Goal: Information Seeking & Learning: Learn about a topic

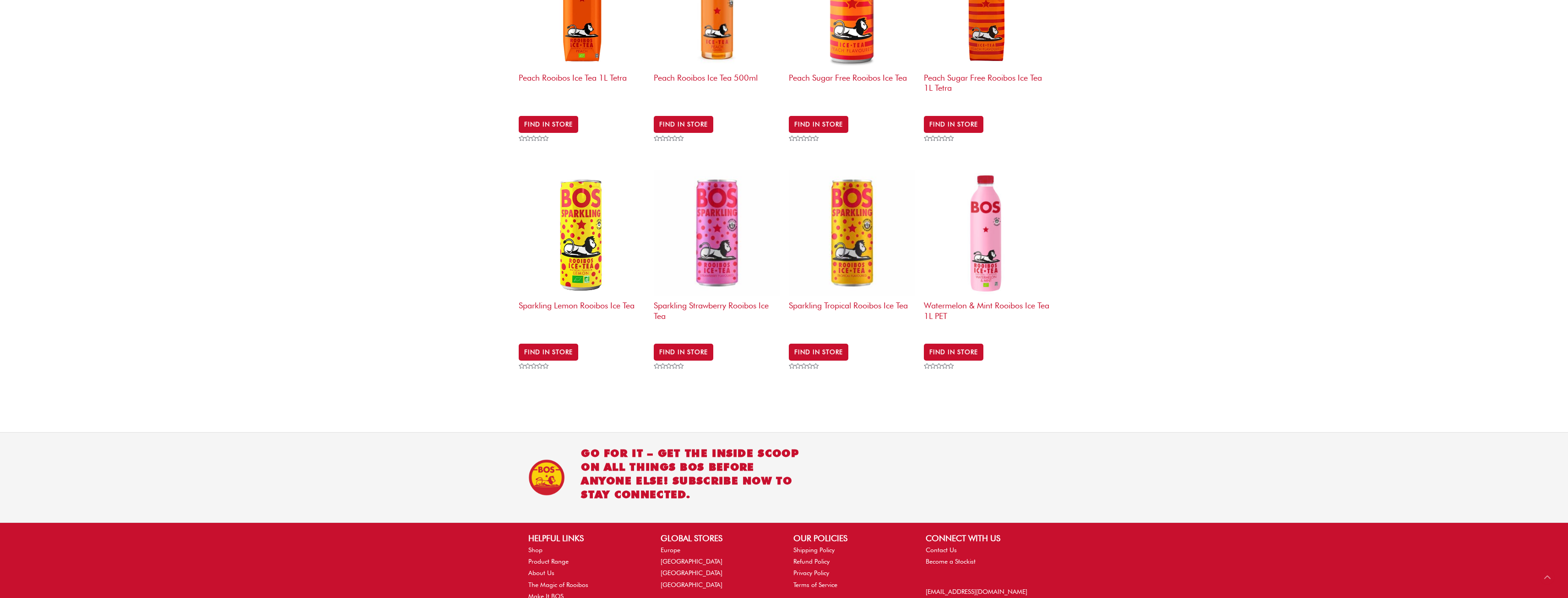
scroll to position [1158, 0]
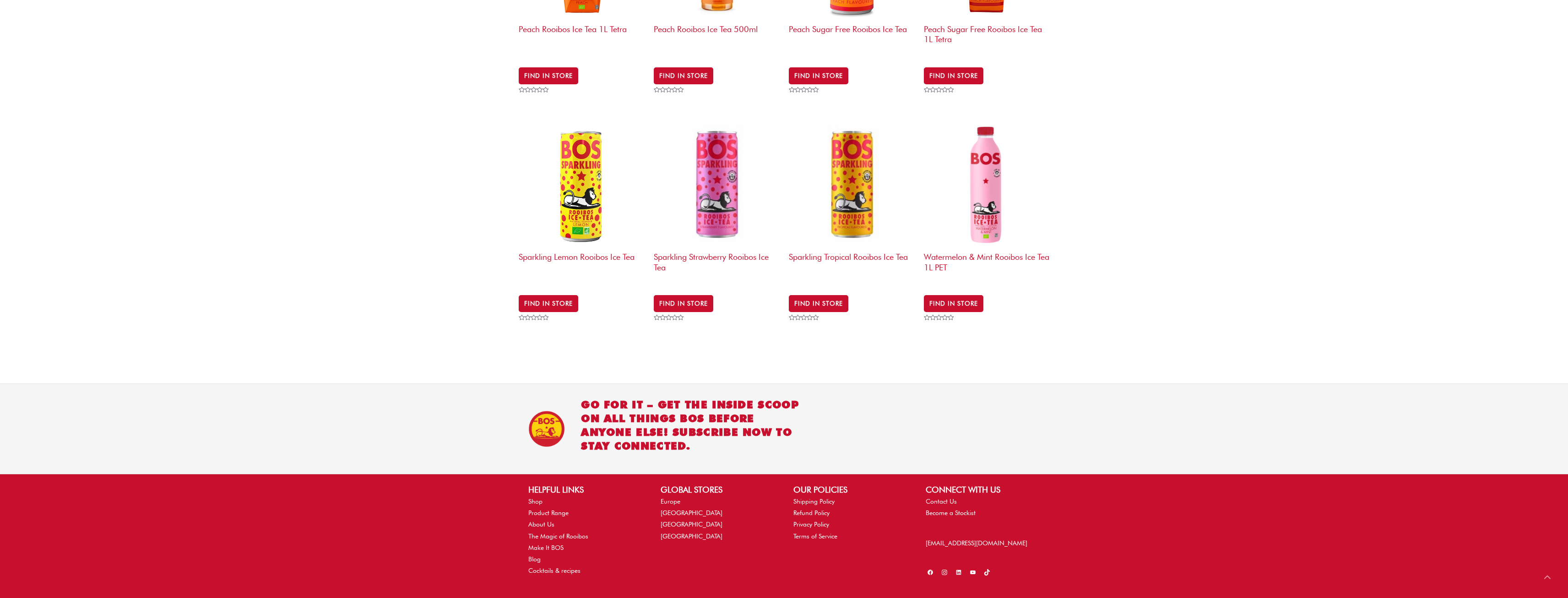
click at [944, 570] on icon at bounding box center [944, 572] width 6 height 6
click at [958, 569] on icon at bounding box center [959, 572] width 7 height 7
click at [931, 569] on icon at bounding box center [931, 572] width 7 height 7
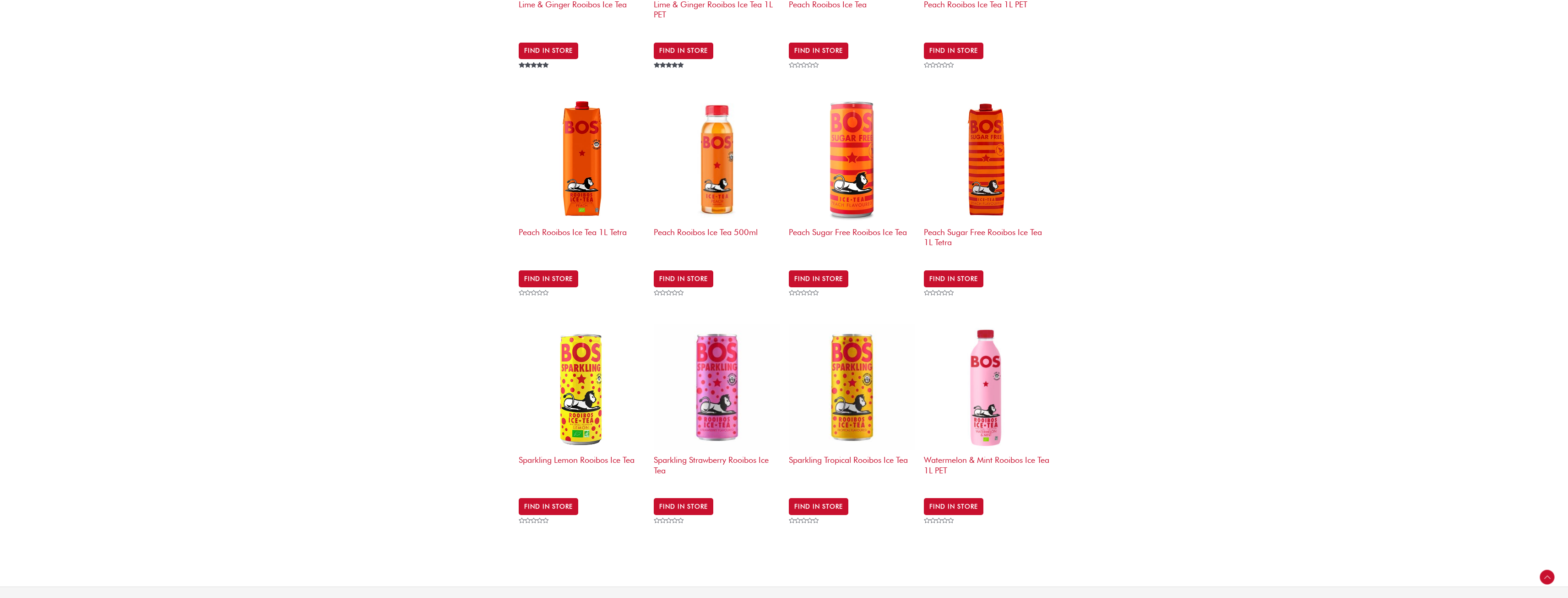
scroll to position [837, 0]
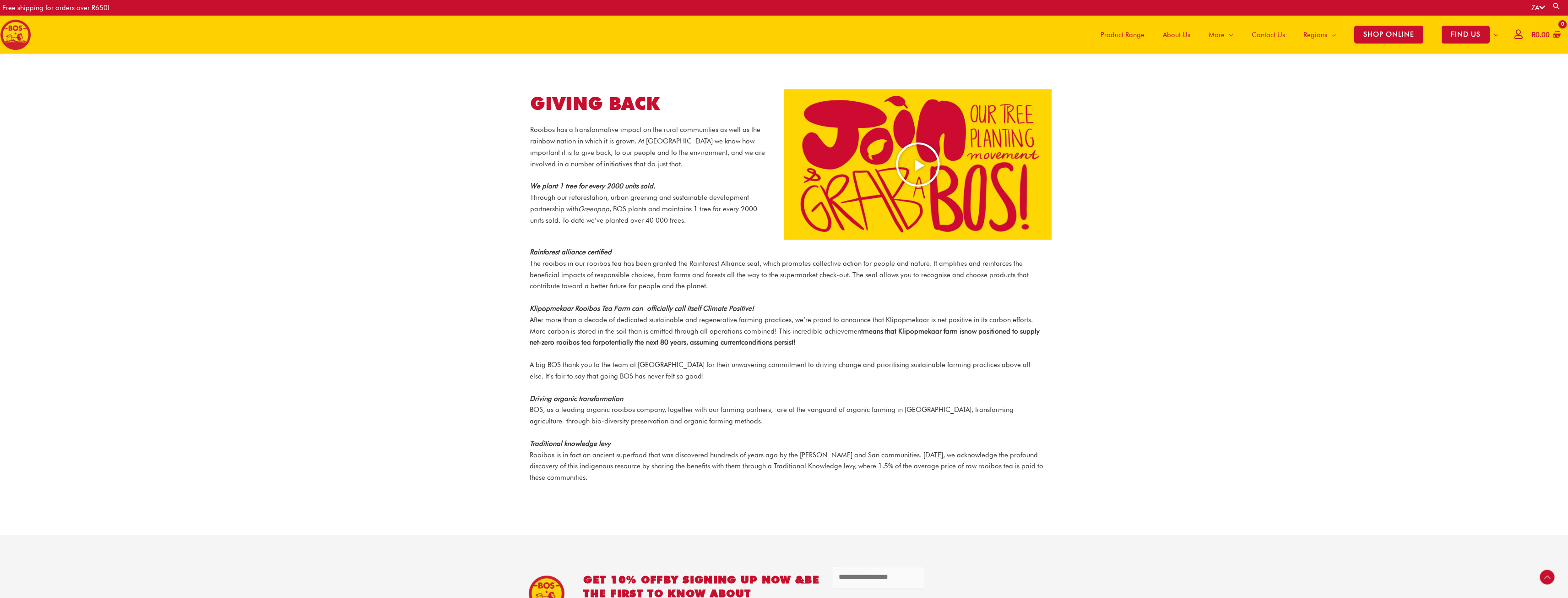
scroll to position [817, 0]
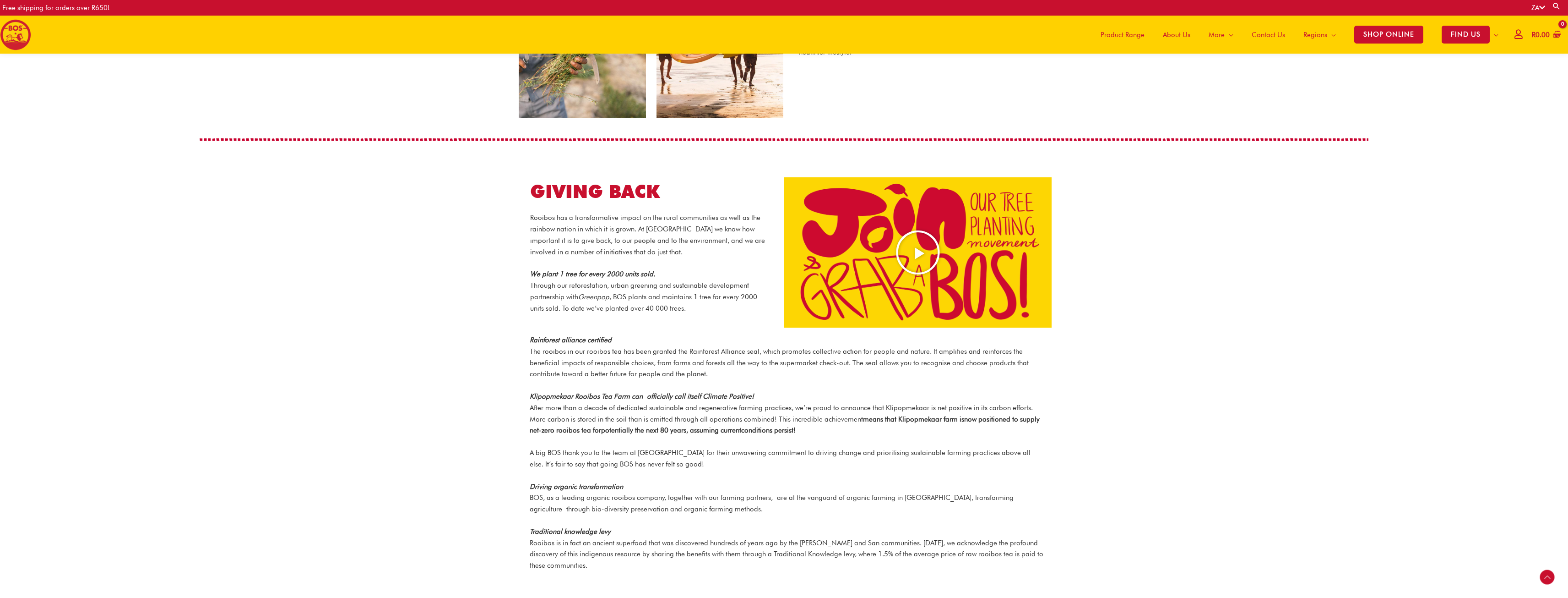
click at [904, 241] on icon "Play Video about screenshot 2025 08 20 at 14.36.24" at bounding box center [918, 252] width 45 height 45
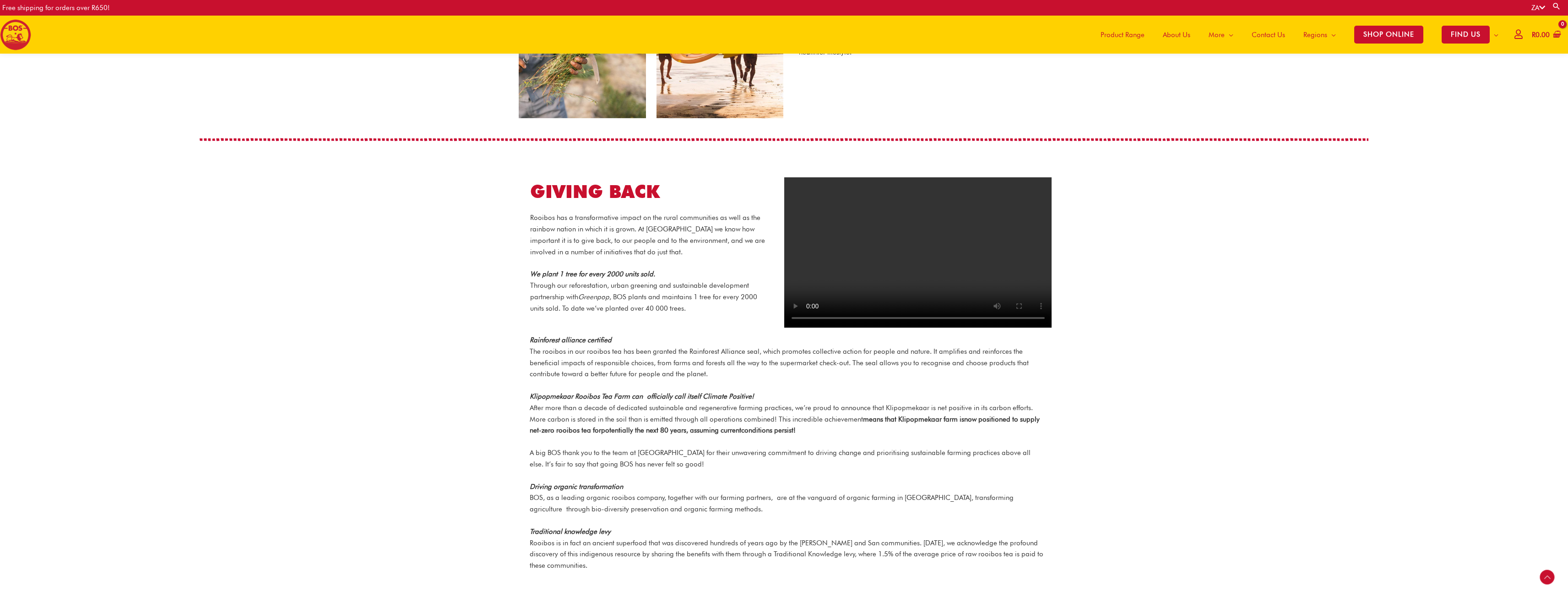
click at [275, 198] on section "GIVING BACK Rooibos has a transformative impact on the rural communities as wel…" at bounding box center [784, 252] width 1568 height 185
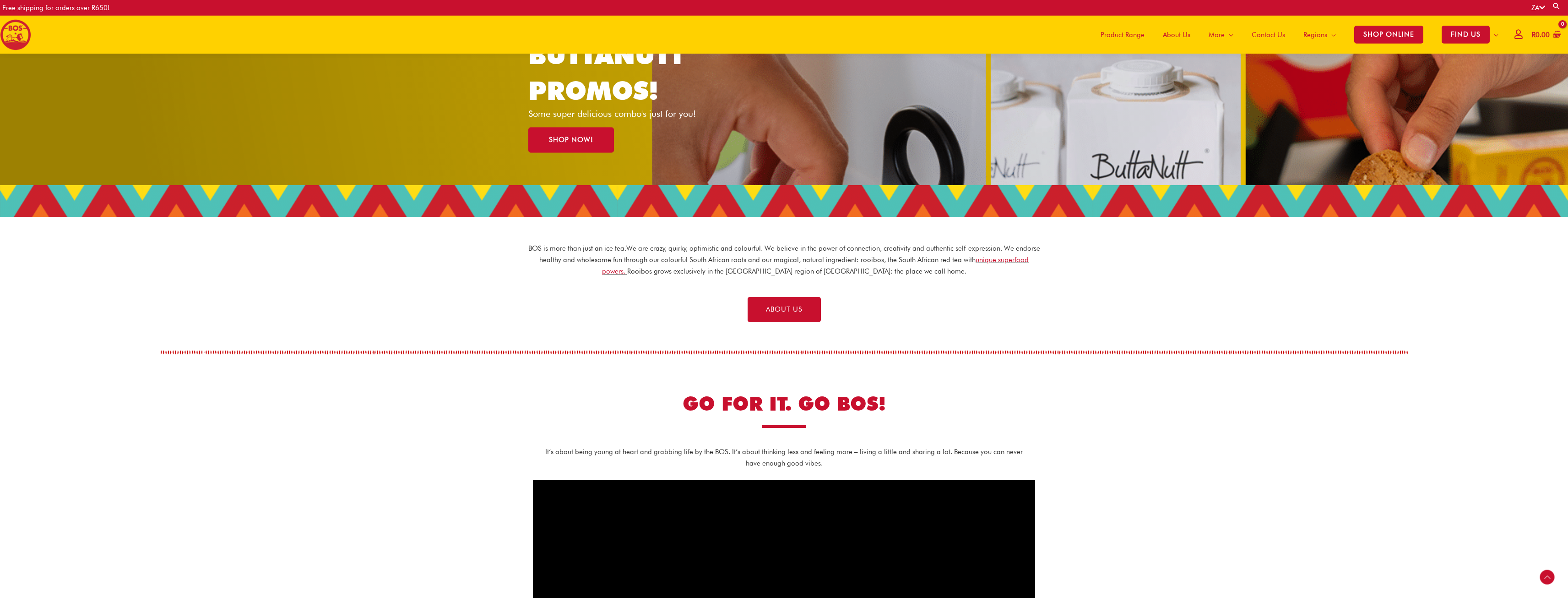
scroll to position [121, 0]
click at [1180, 40] on span "About Us" at bounding box center [1176, 35] width 28 height 28
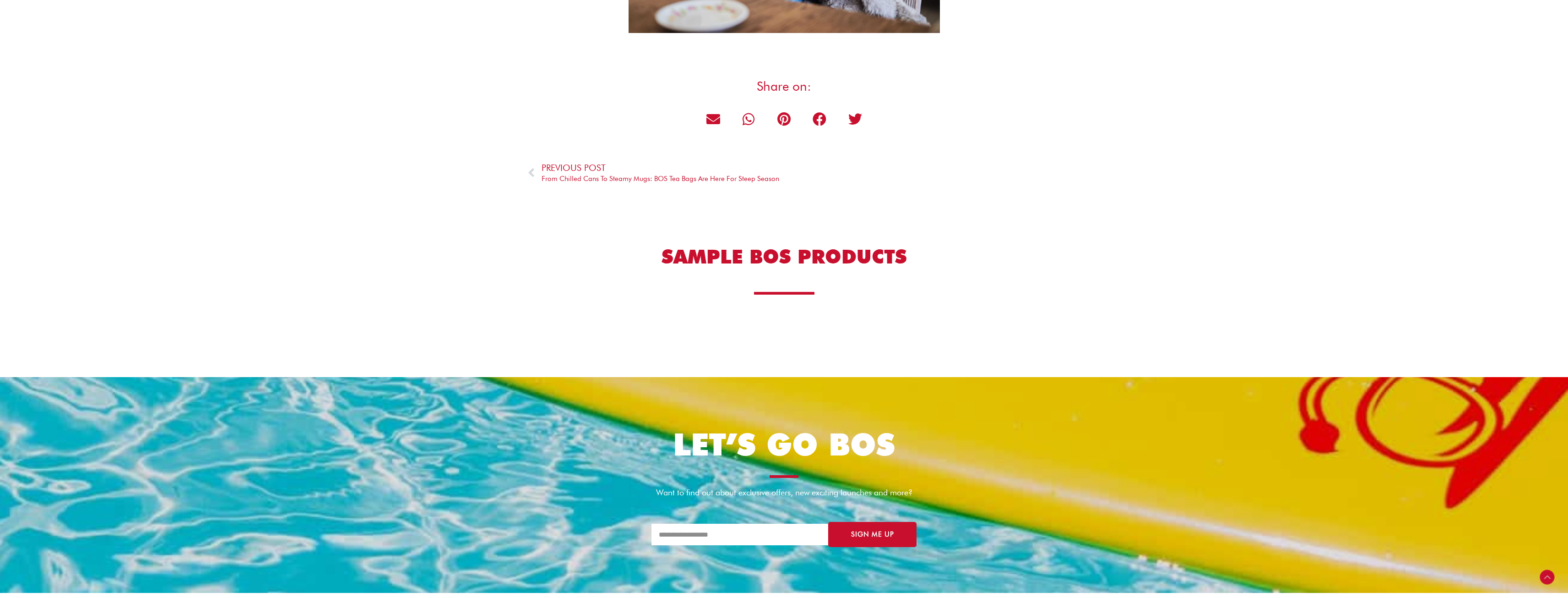
scroll to position [2106, 0]
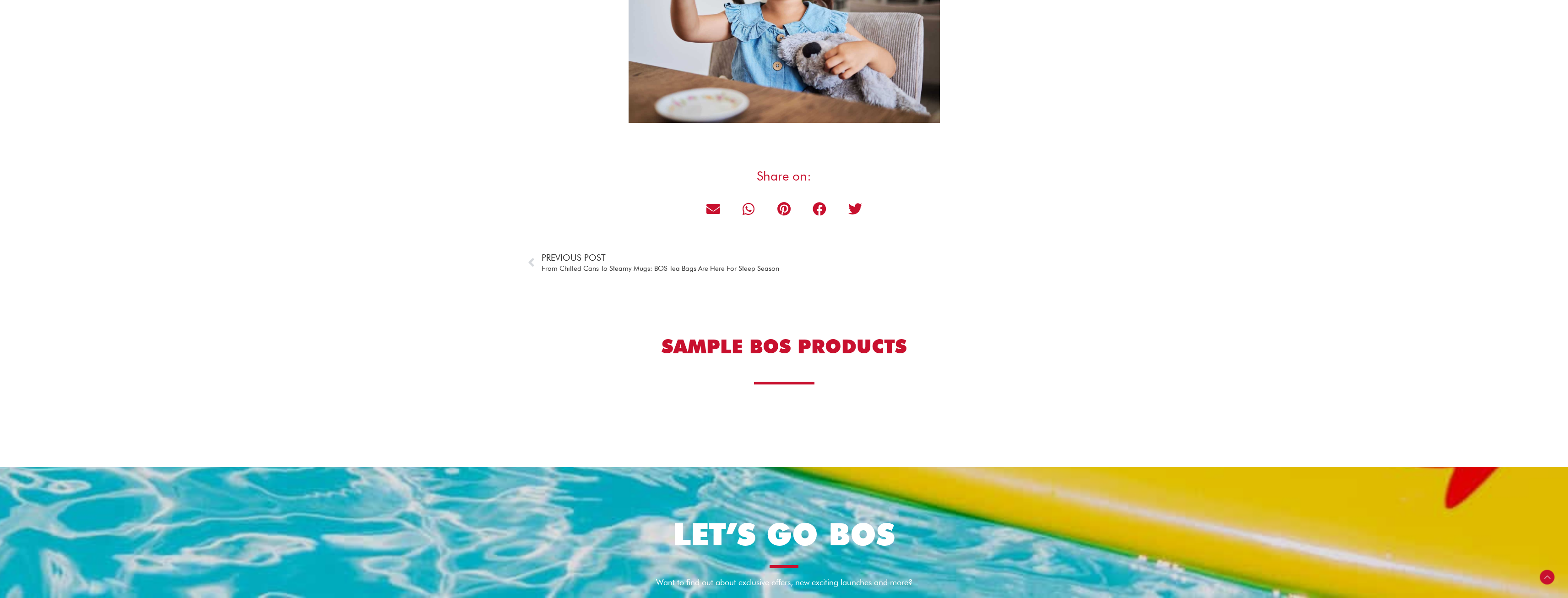
click at [557, 258] on span "Previous Post" at bounding box center [660, 258] width 238 height 11
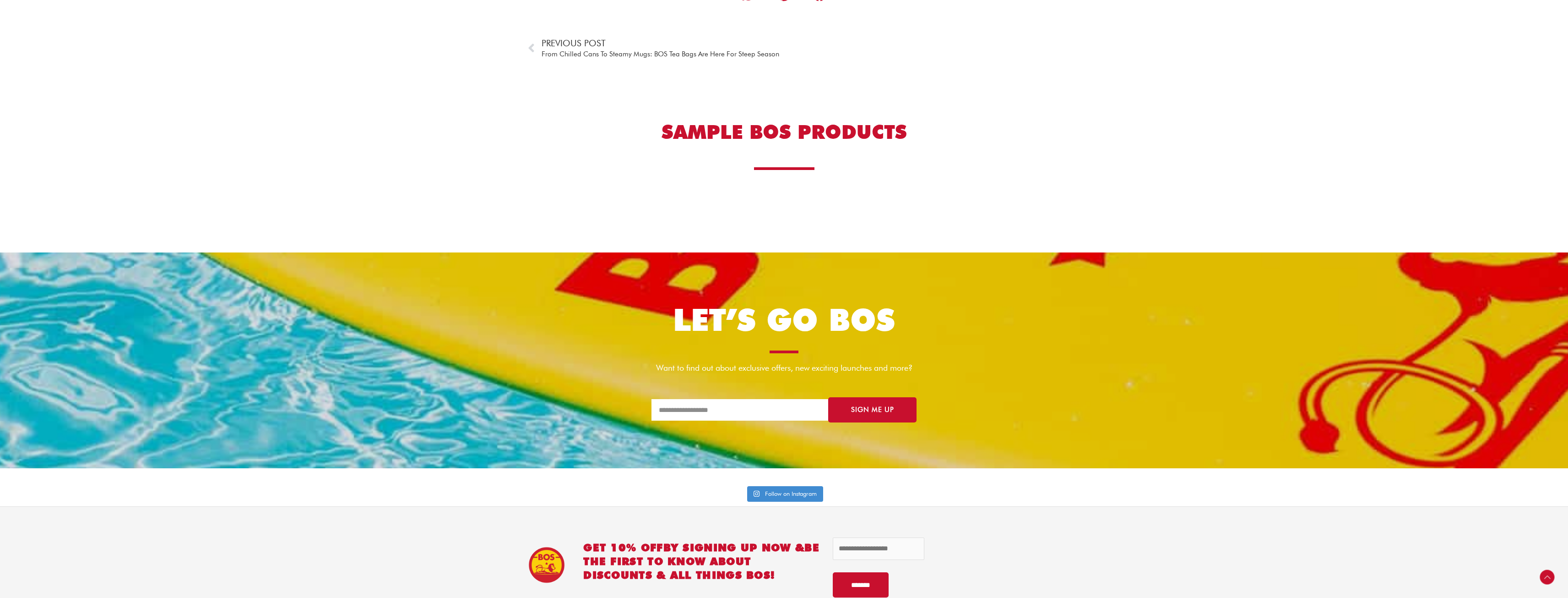
scroll to position [2336, 0]
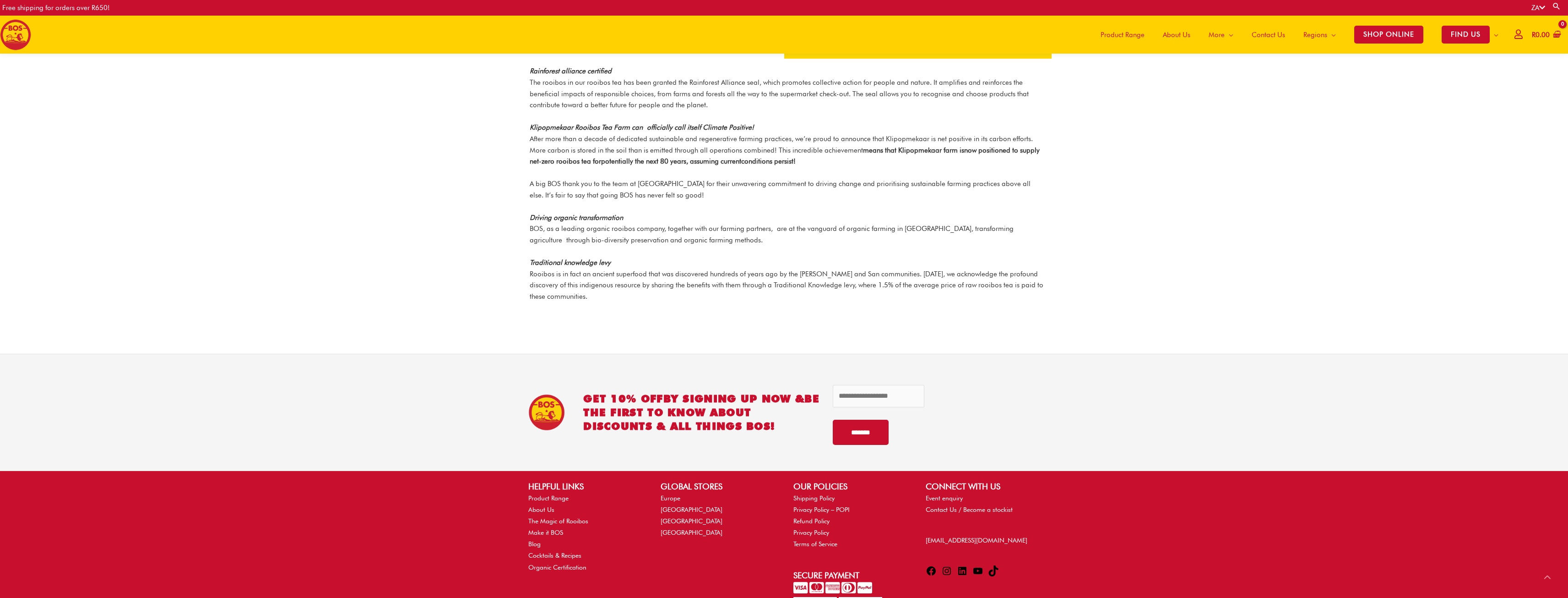
scroll to position [1040, 0]
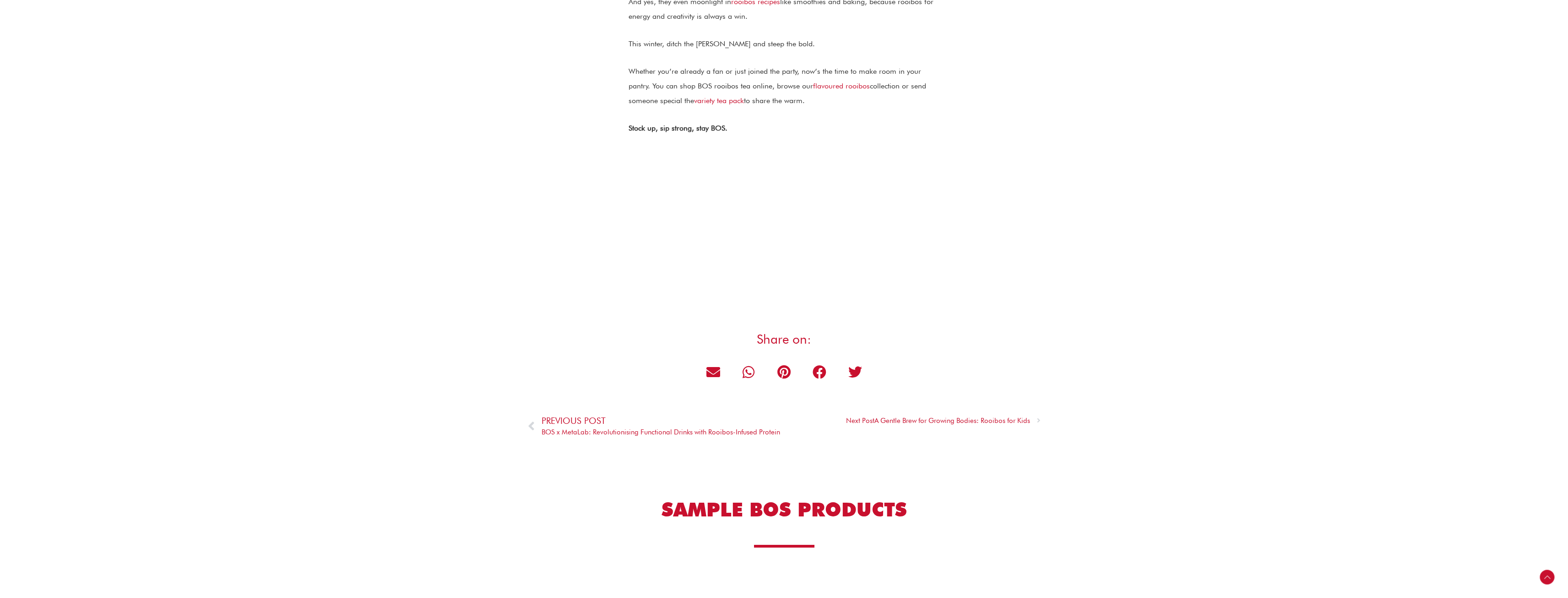
scroll to position [1191, 0]
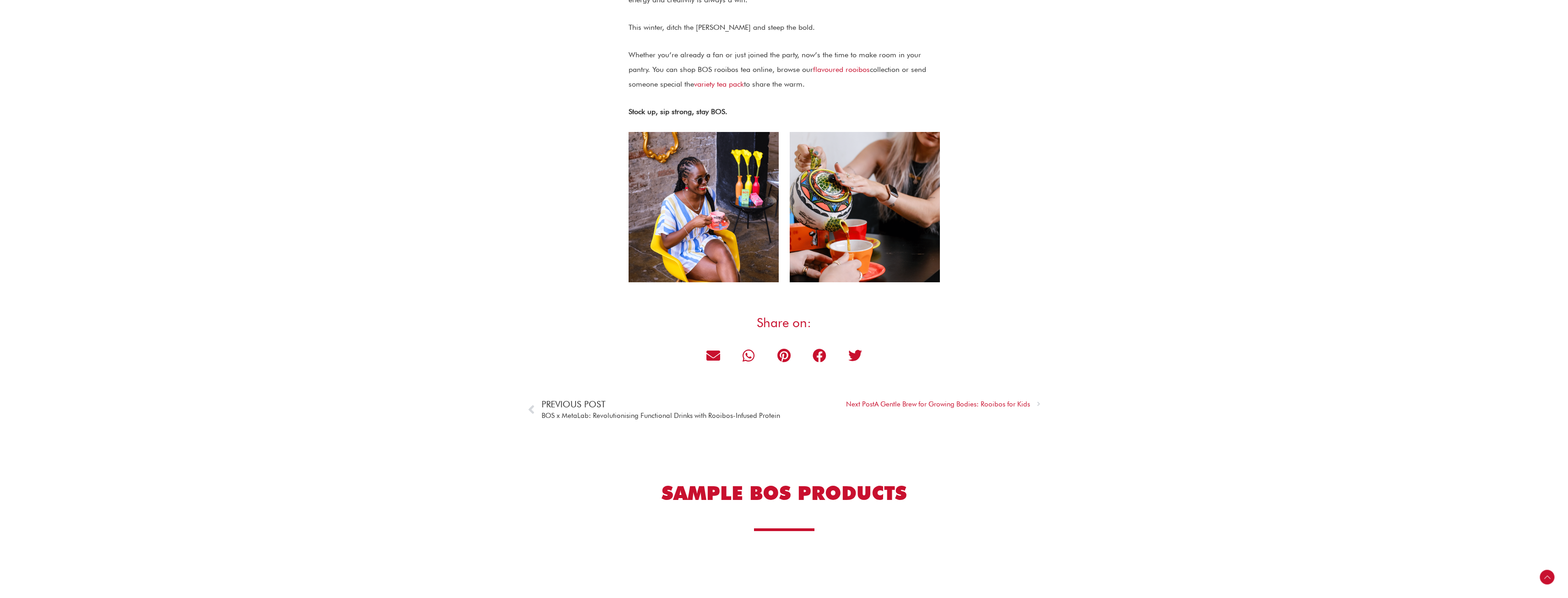
click at [625, 403] on span "Previous Post" at bounding box center [661, 404] width 239 height 11
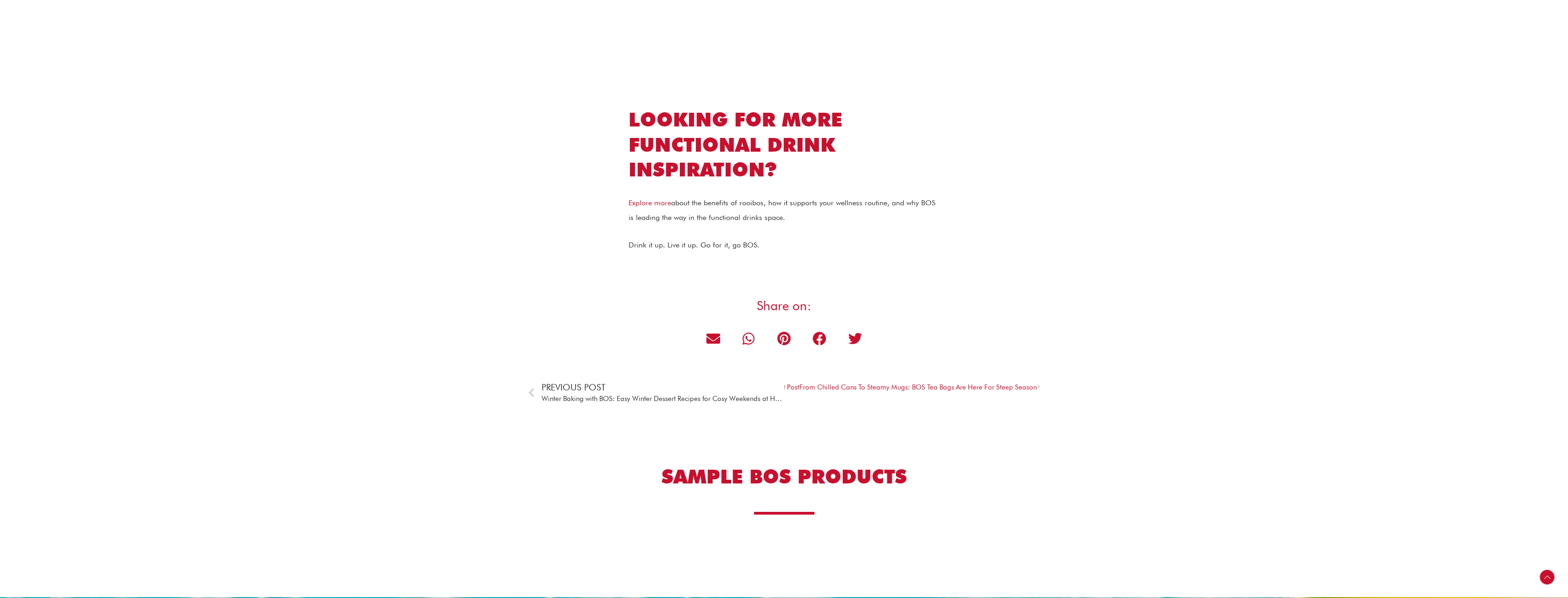
scroll to position [1786, 0]
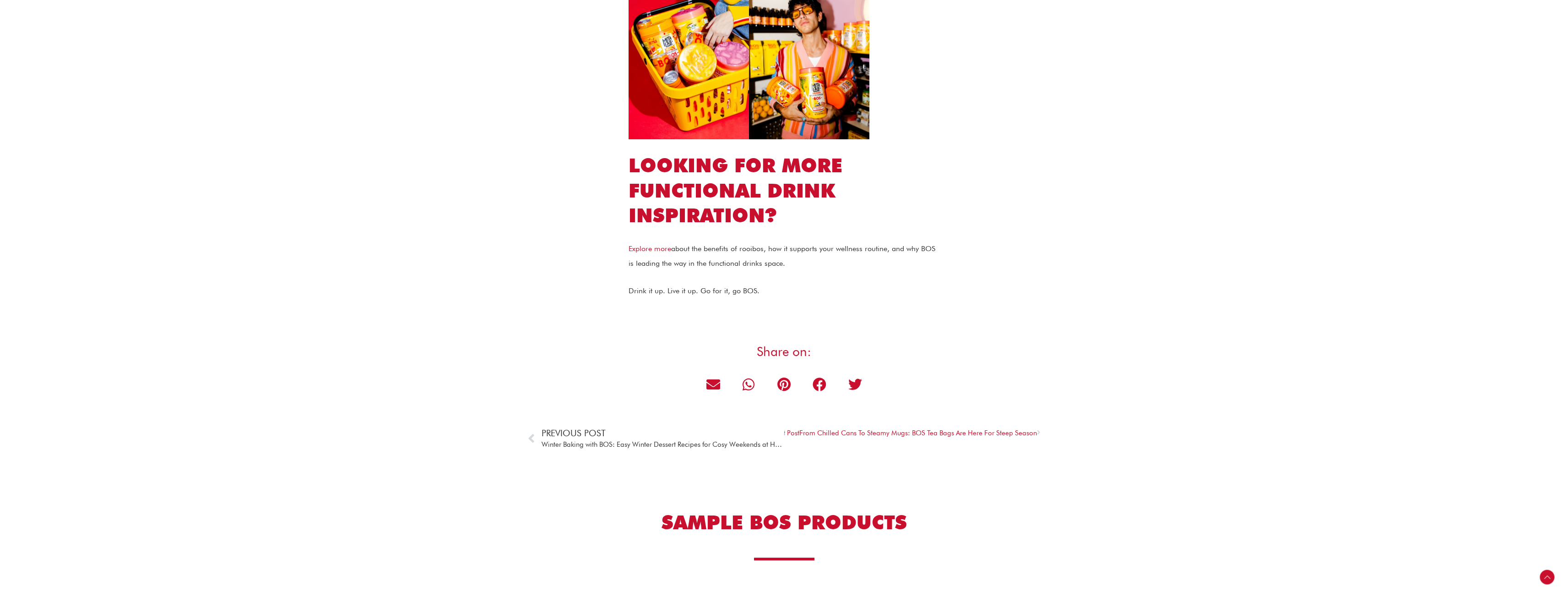
click at [631, 435] on span "Previous Post" at bounding box center [663, 433] width 243 height 11
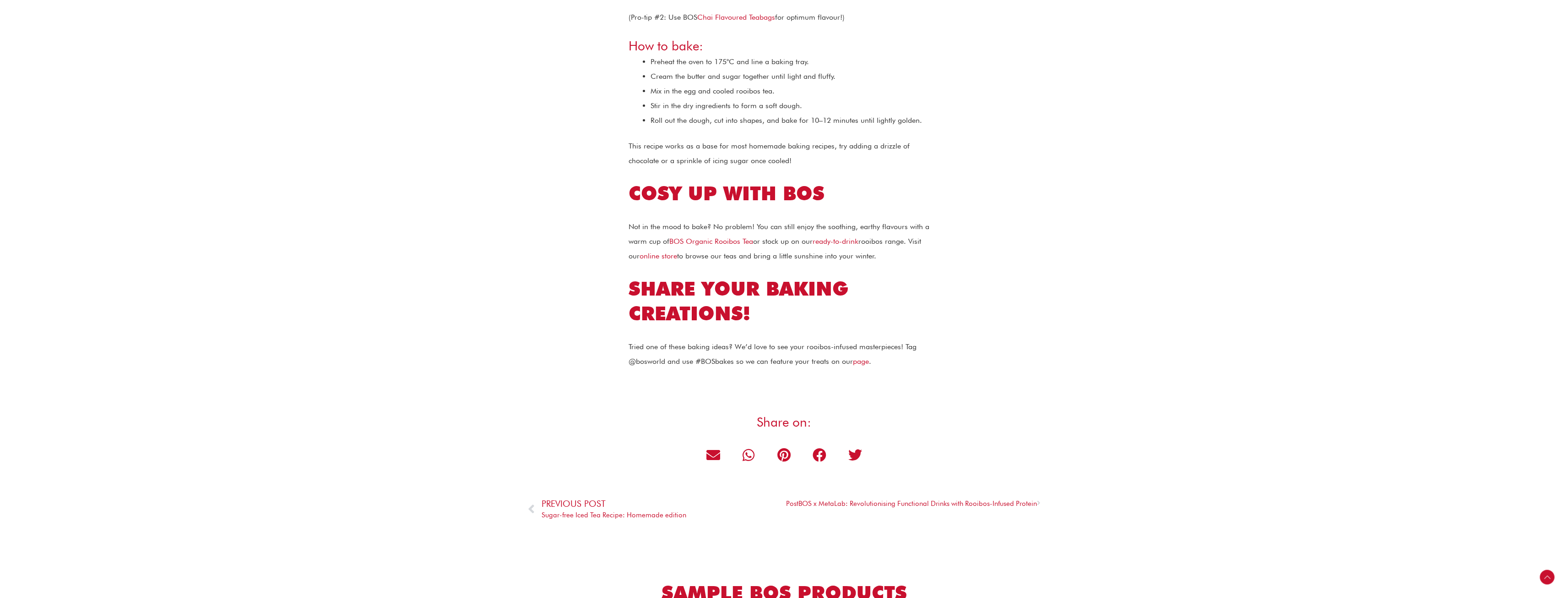
scroll to position [1557, 0]
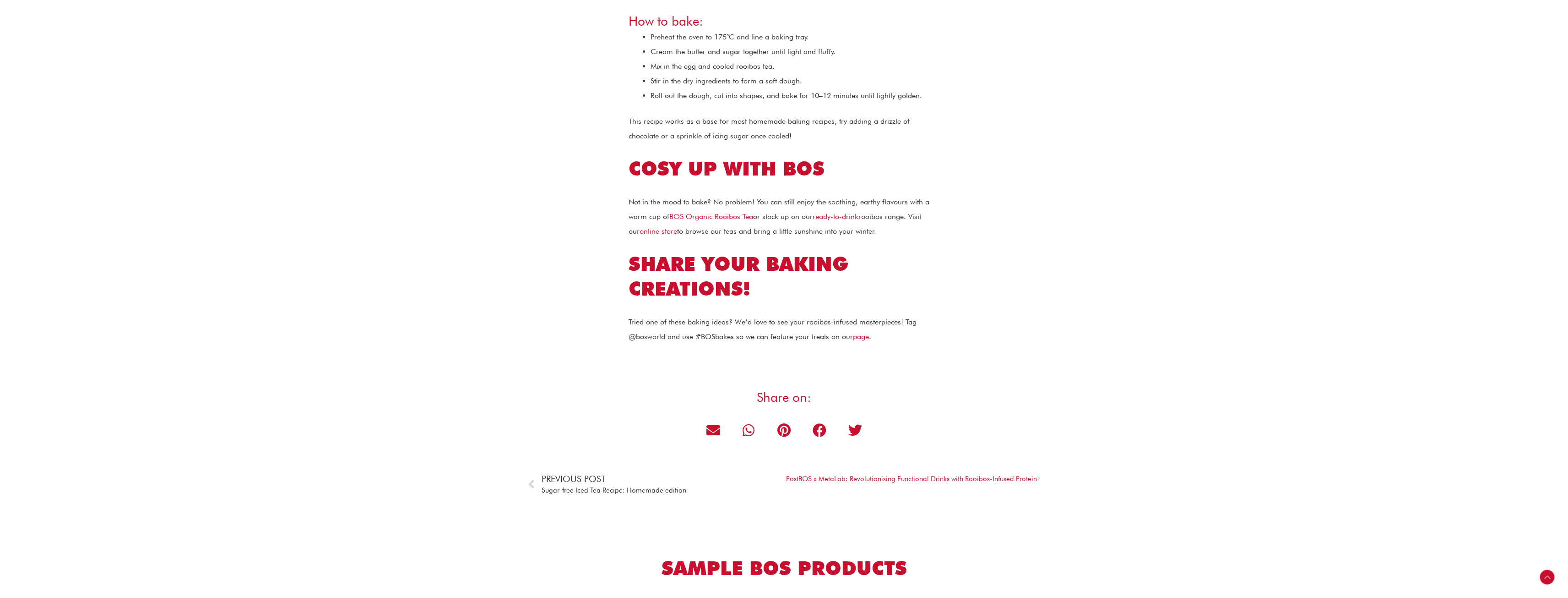
click at [605, 484] on span "Sugar-free Iced Tea Recipe: Homemade edition" at bounding box center [614, 490] width 145 height 11
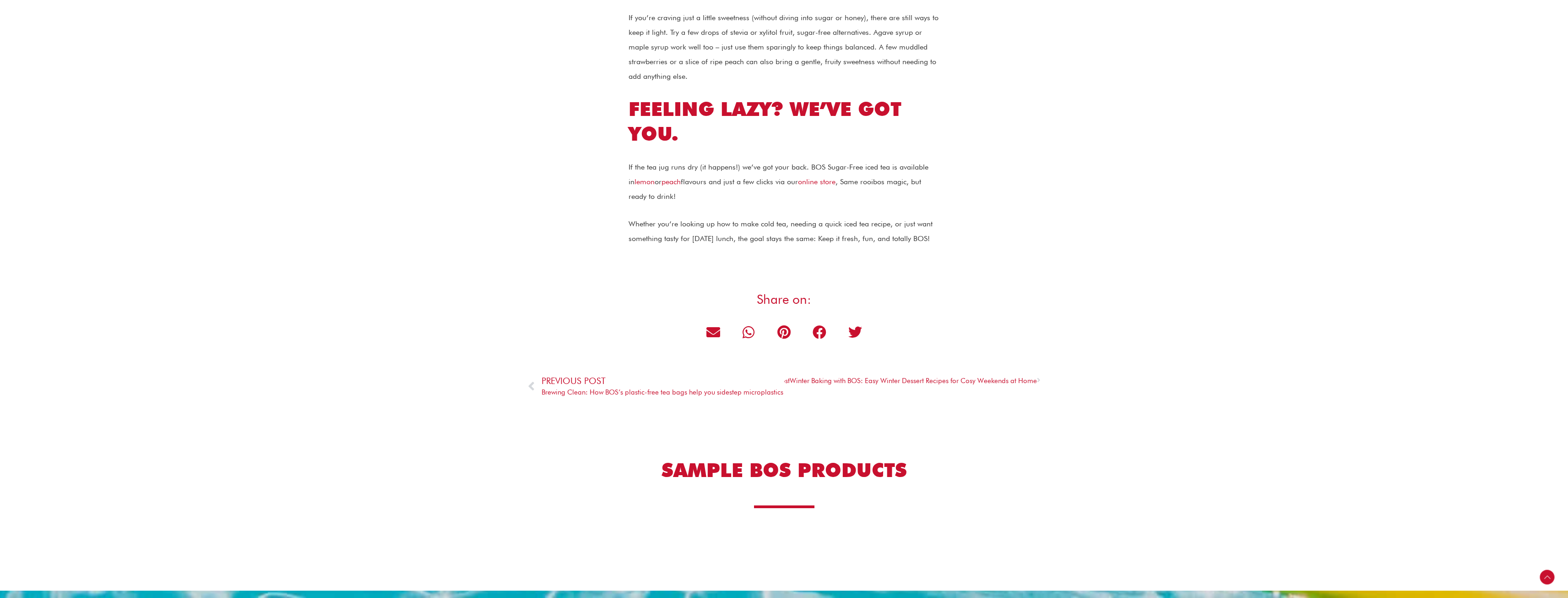
scroll to position [1099, 0]
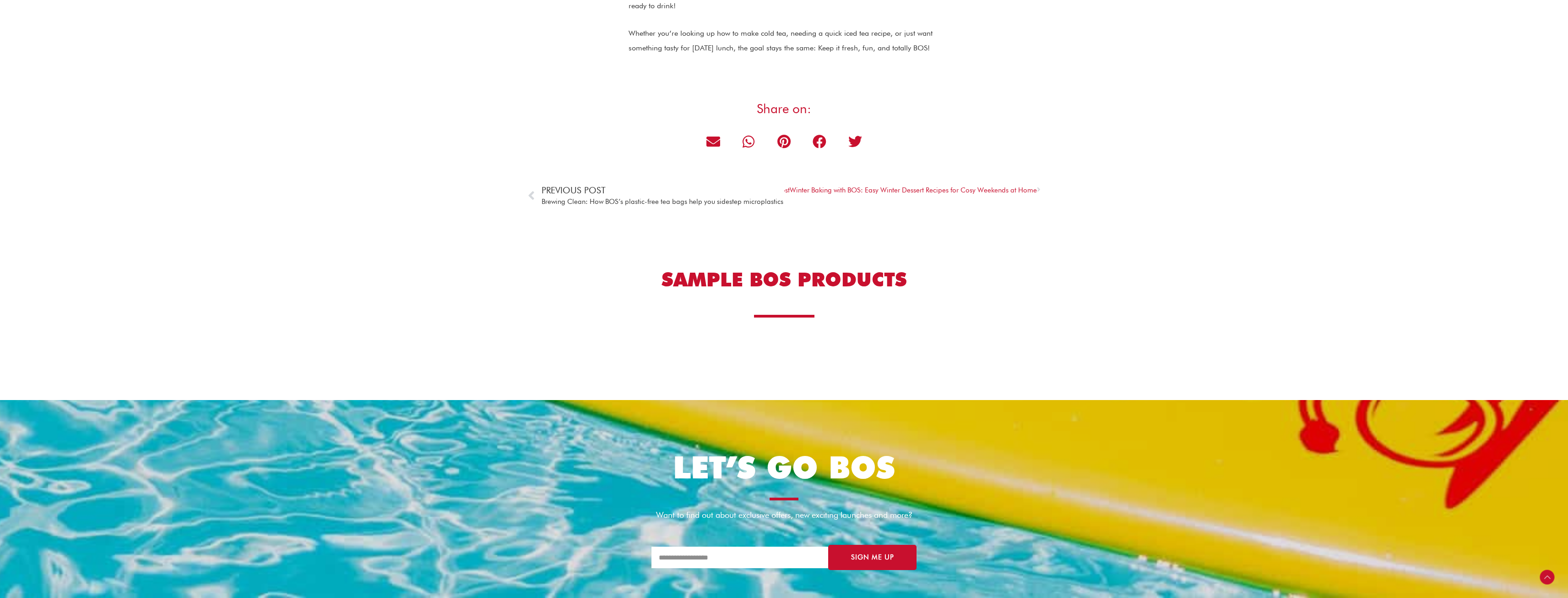
click at [579, 205] on span "Brewing Clean: How BOS’s plastic-free tea bags help you sidestep microplastics" at bounding box center [662, 202] width 241 height 11
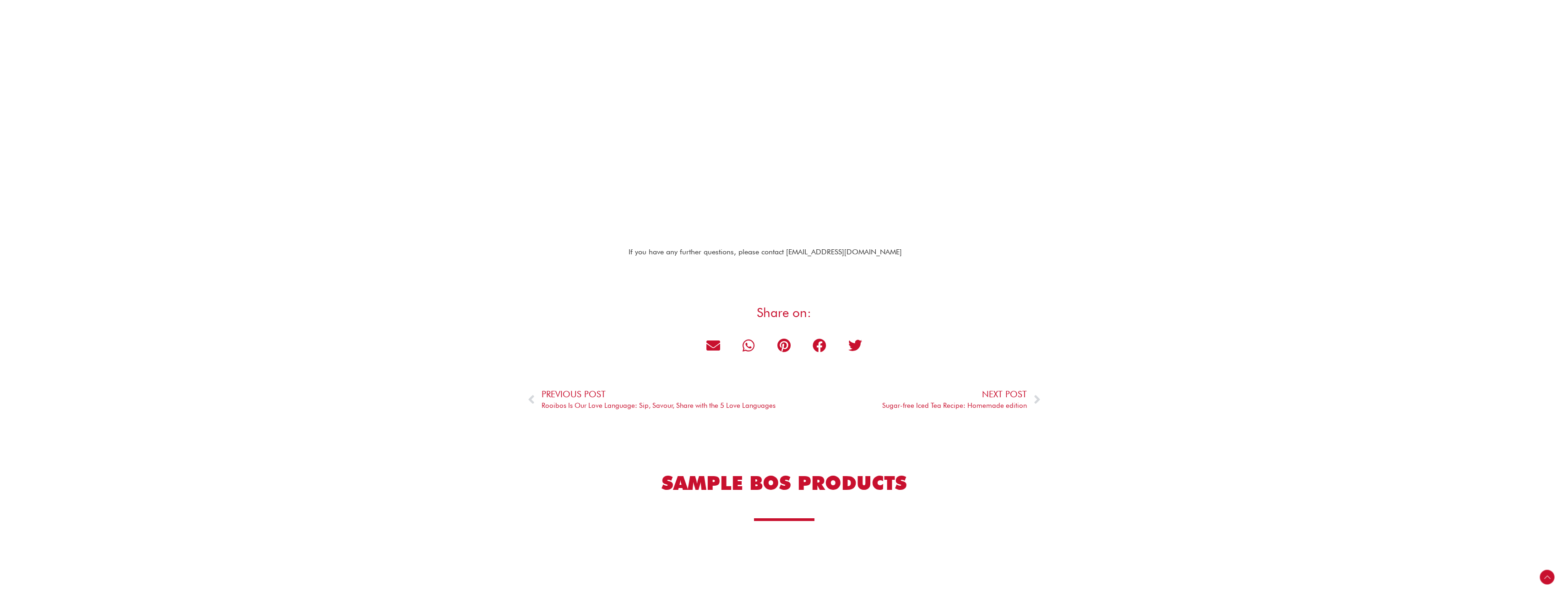
scroll to position [1420, 0]
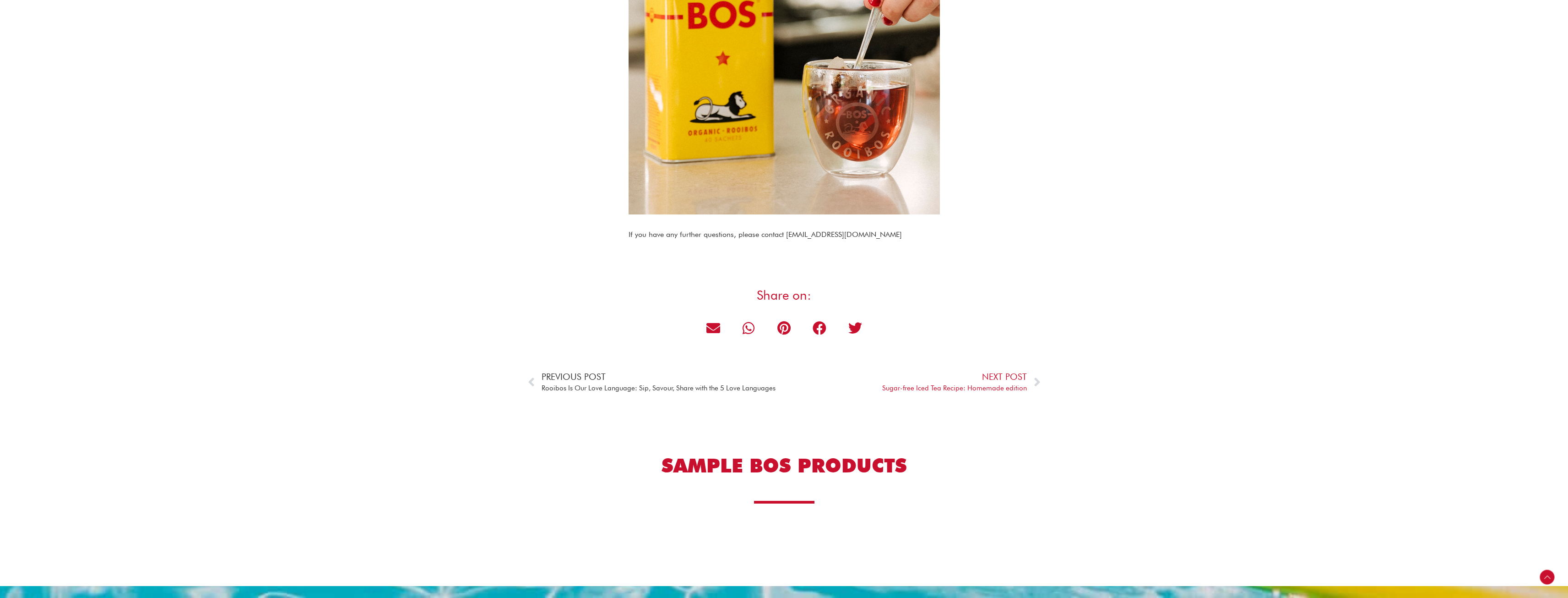
click at [620, 371] on span "Previous Post" at bounding box center [659, 376] width 234 height 11
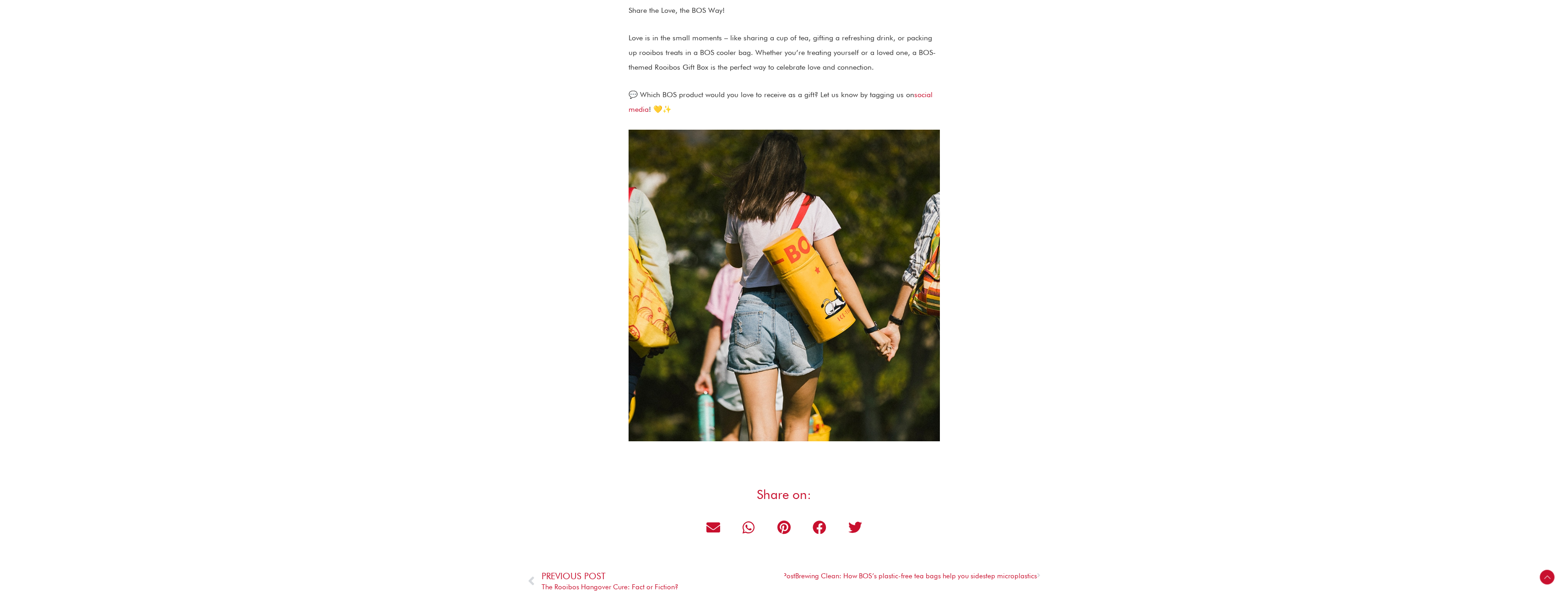
scroll to position [2977, 0]
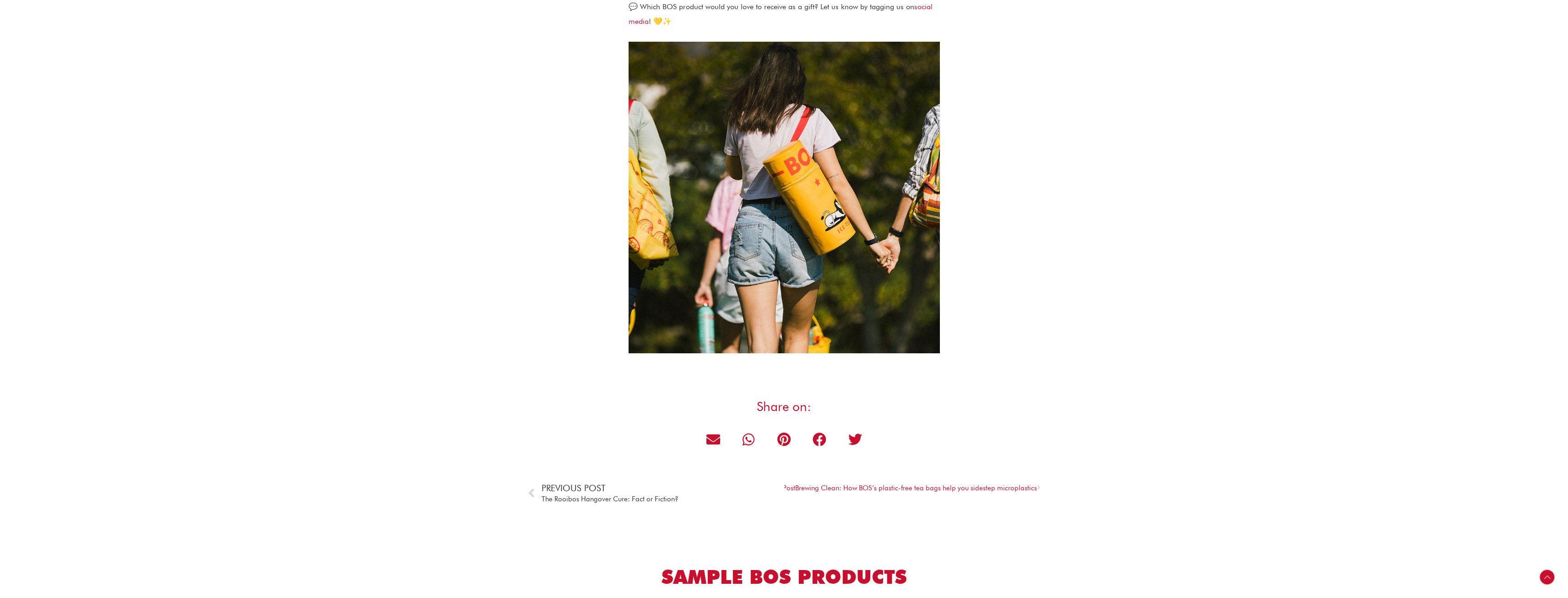
click at [578, 494] on span "Previous Post" at bounding box center [610, 488] width 137 height 11
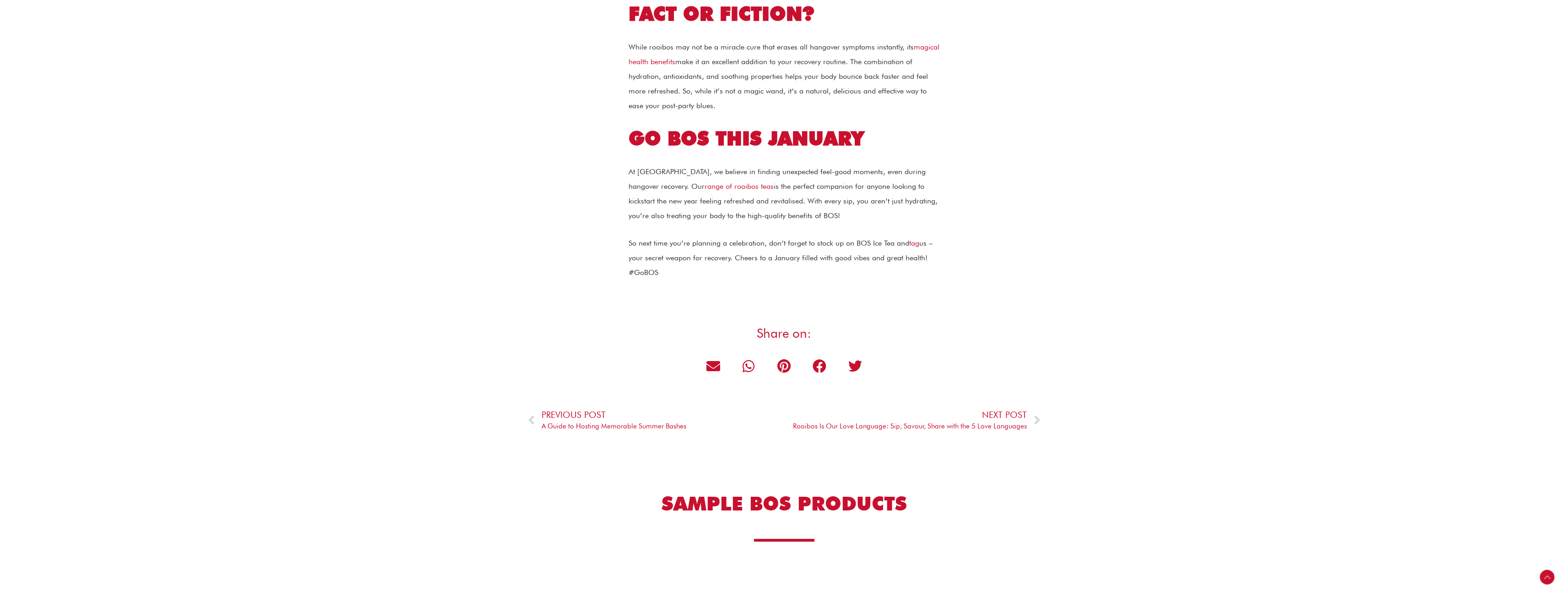
scroll to position [1191, 0]
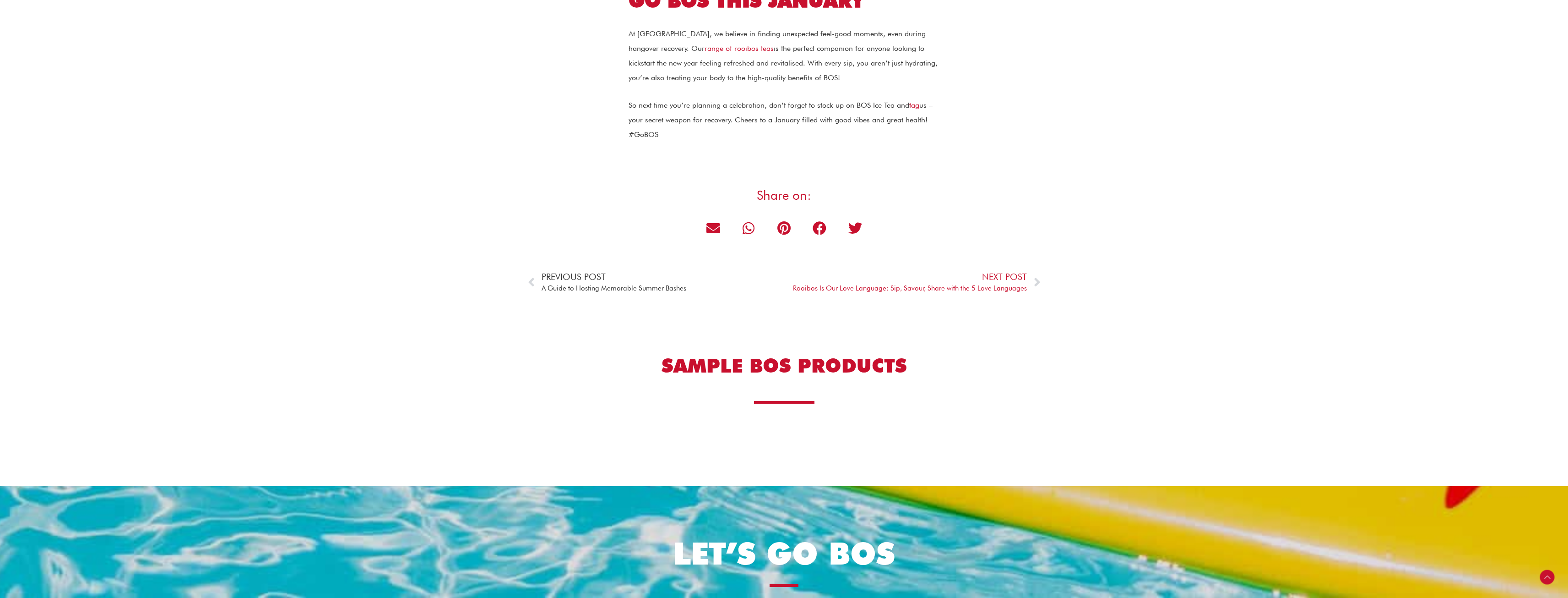
click at [640, 273] on span "Previous Post" at bounding box center [614, 277] width 145 height 11
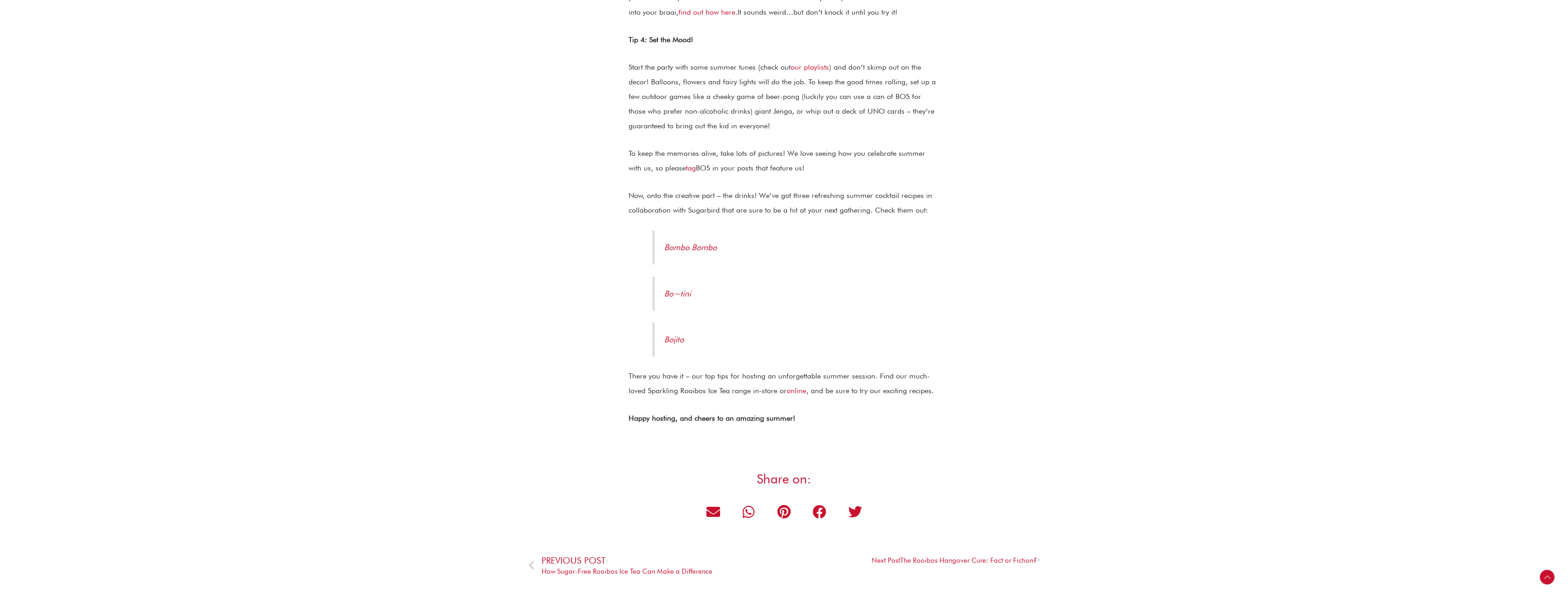
scroll to position [1053, 0]
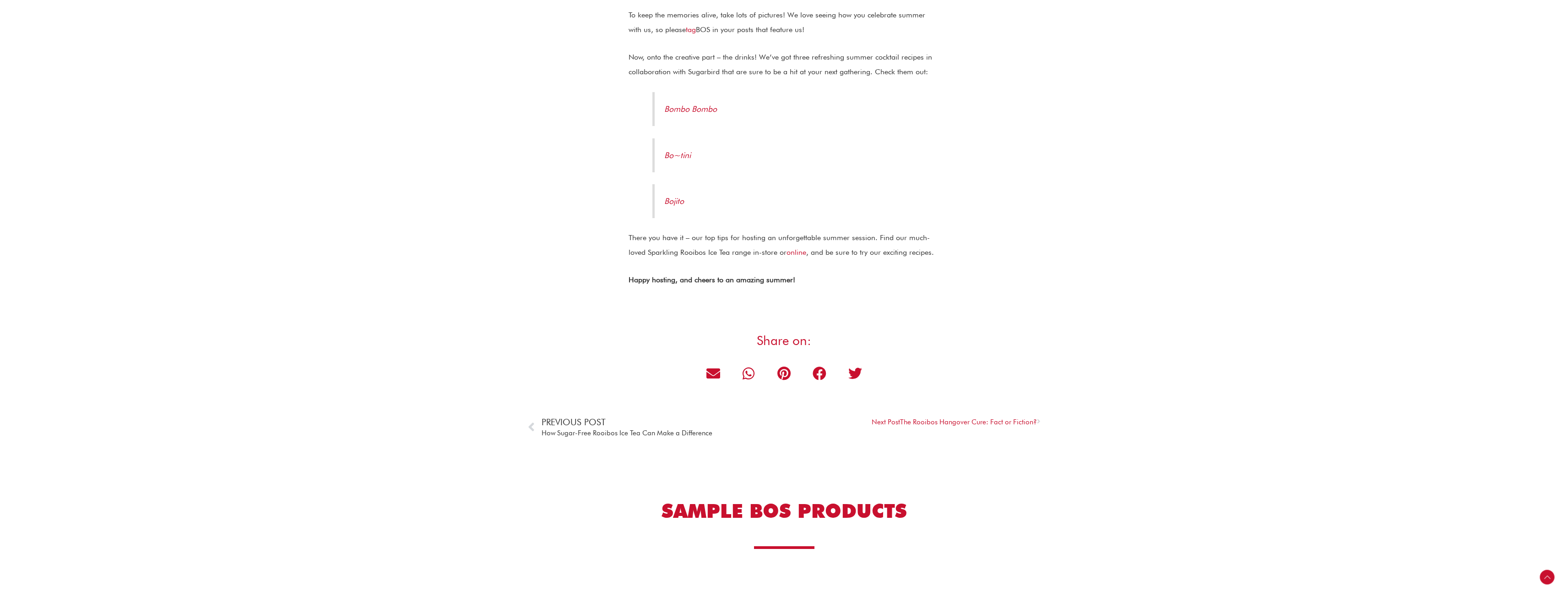
click at [645, 416] on span "Previous Post" at bounding box center [627, 422] width 171 height 11
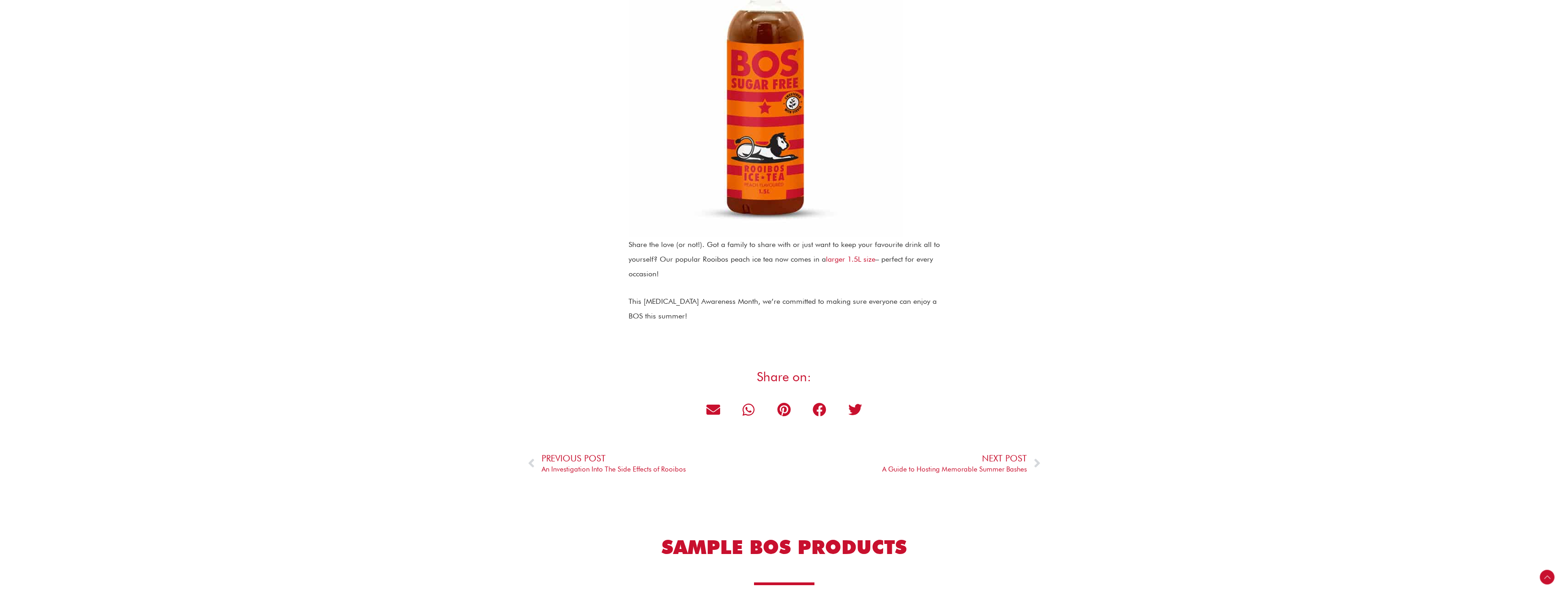
scroll to position [2473, 0]
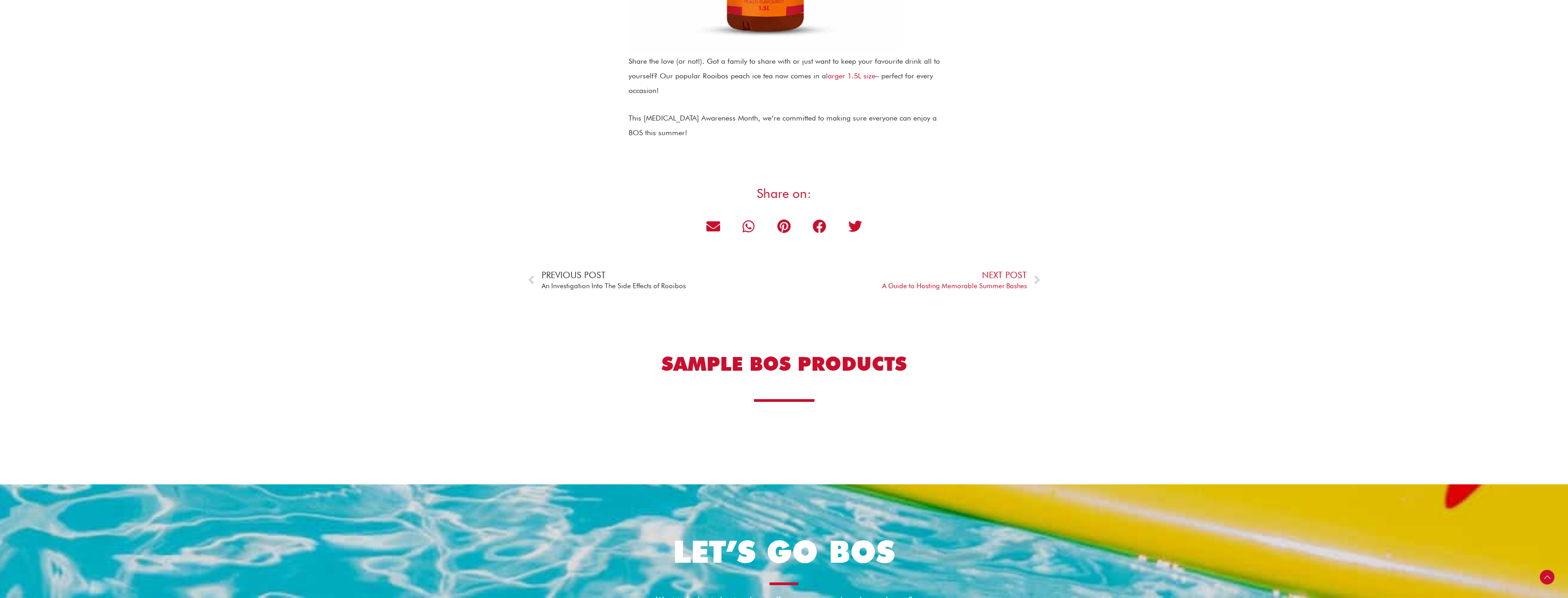
click at [576, 281] on span "An Investigation Into The Side Effects of Rooibos" at bounding box center [613, 286] width 144 height 11
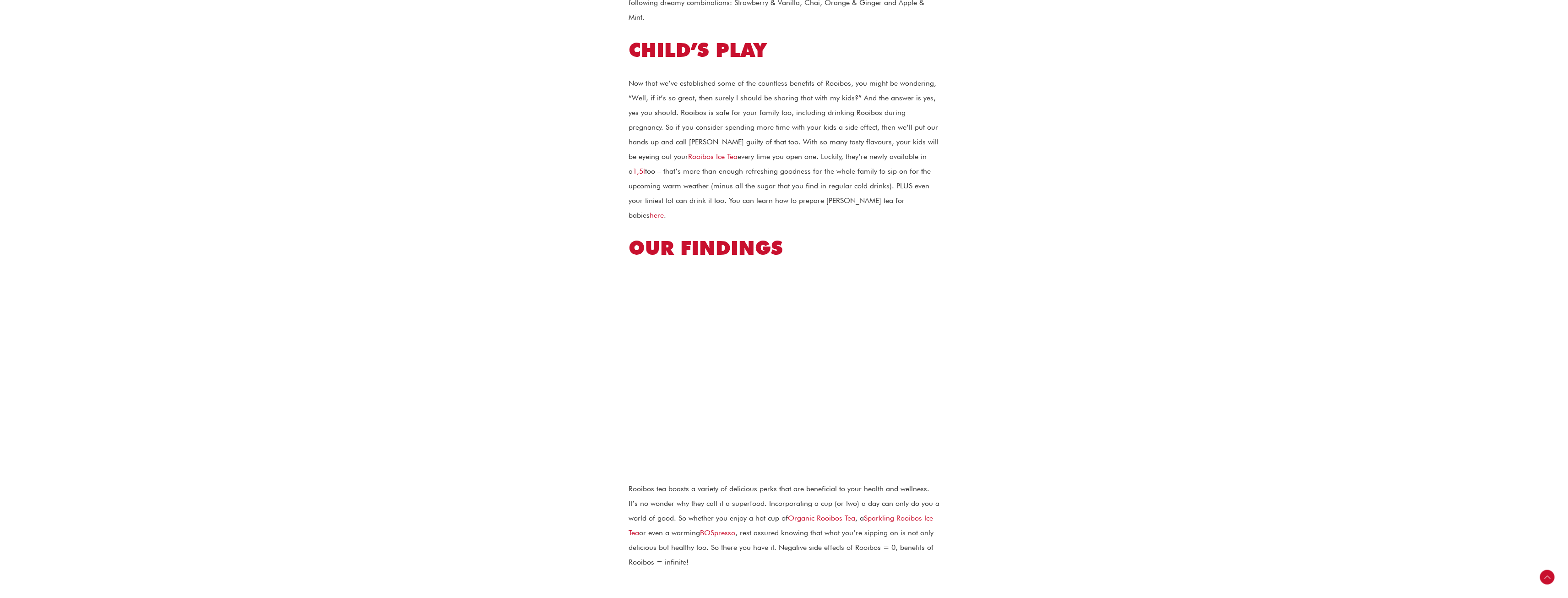
scroll to position [962, 0]
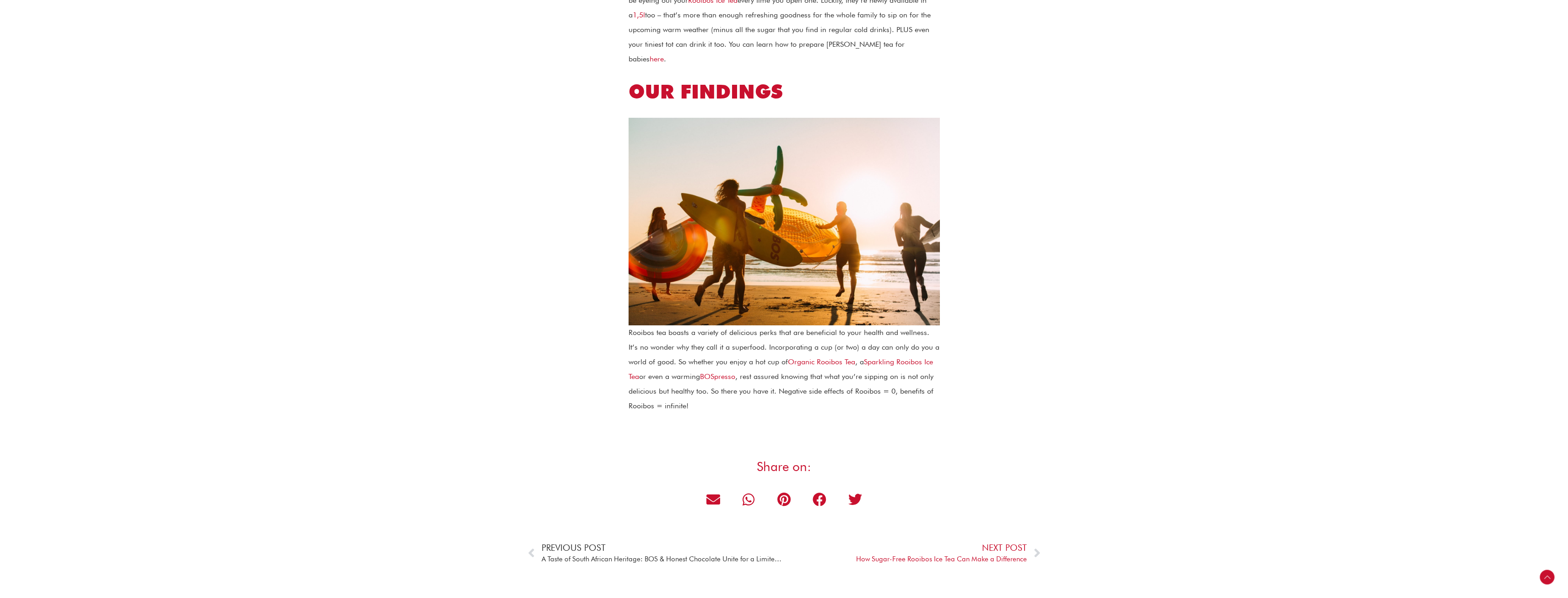
click at [561, 542] on span "Previous Post" at bounding box center [663, 548] width 243 height 11
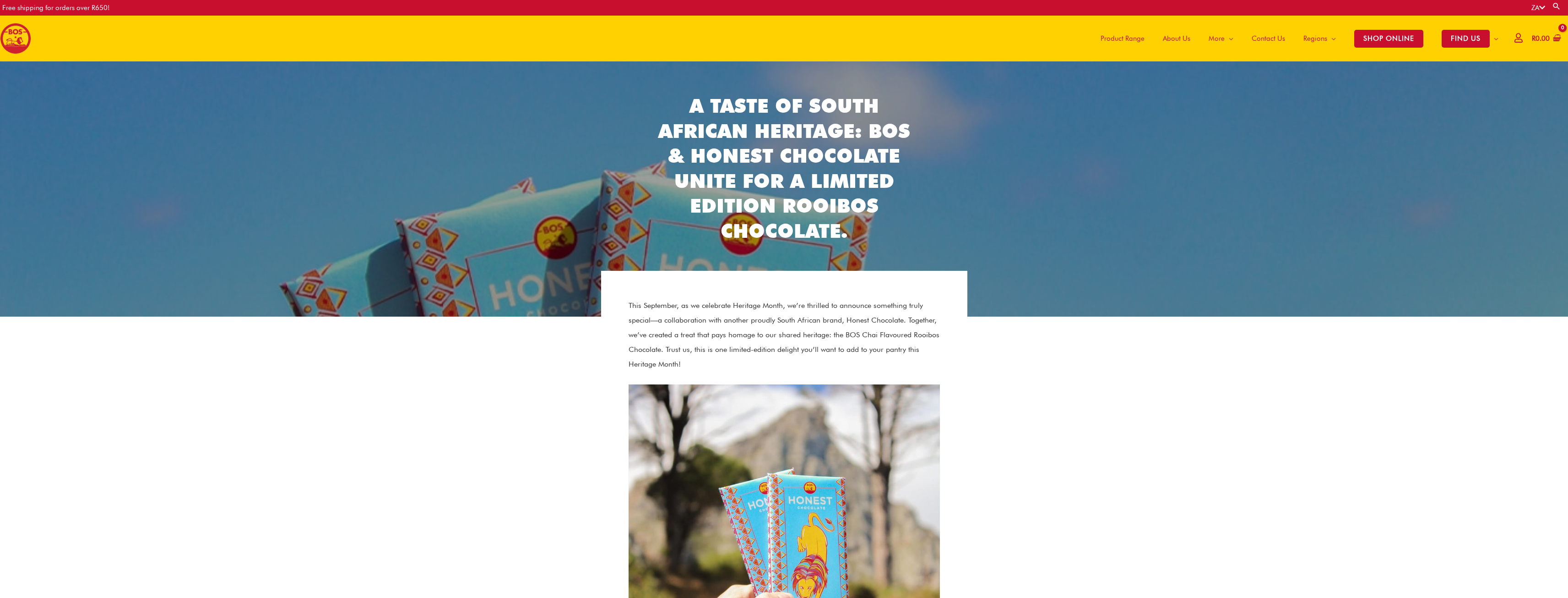
click at [13, 29] on img at bounding box center [16, 38] width 31 height 31
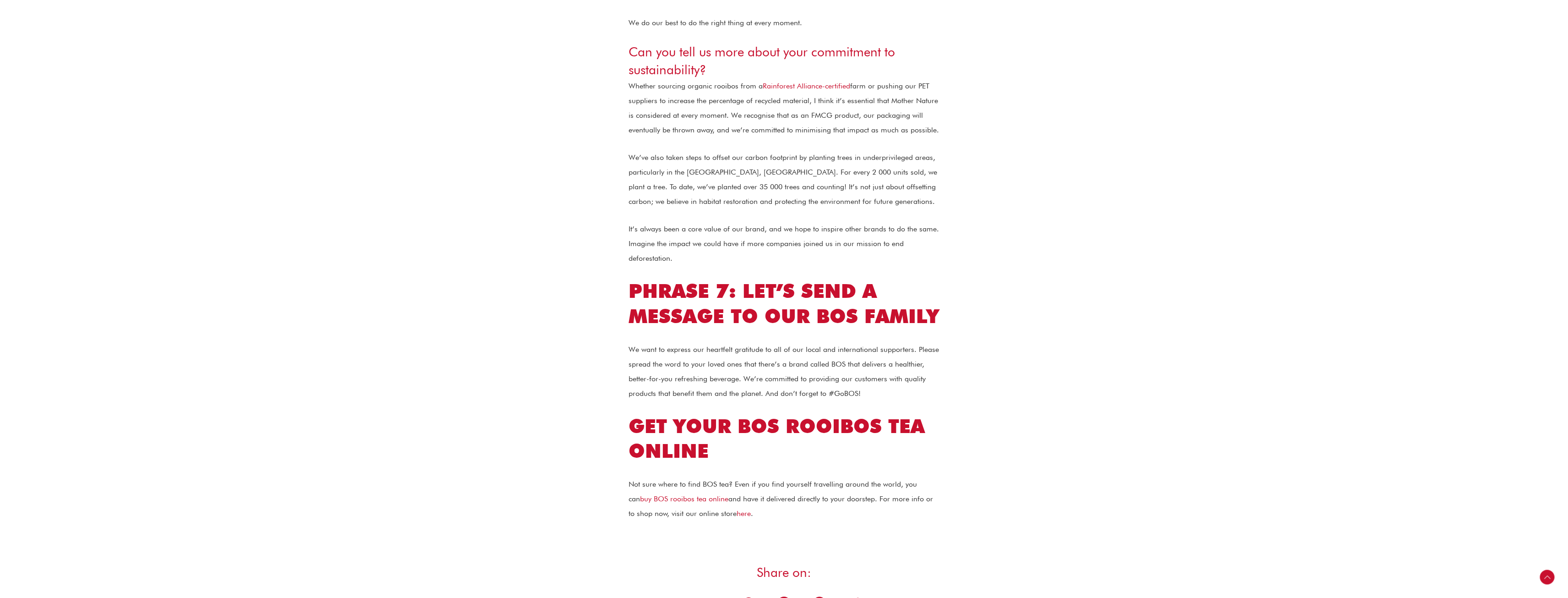
scroll to position [2656, 0]
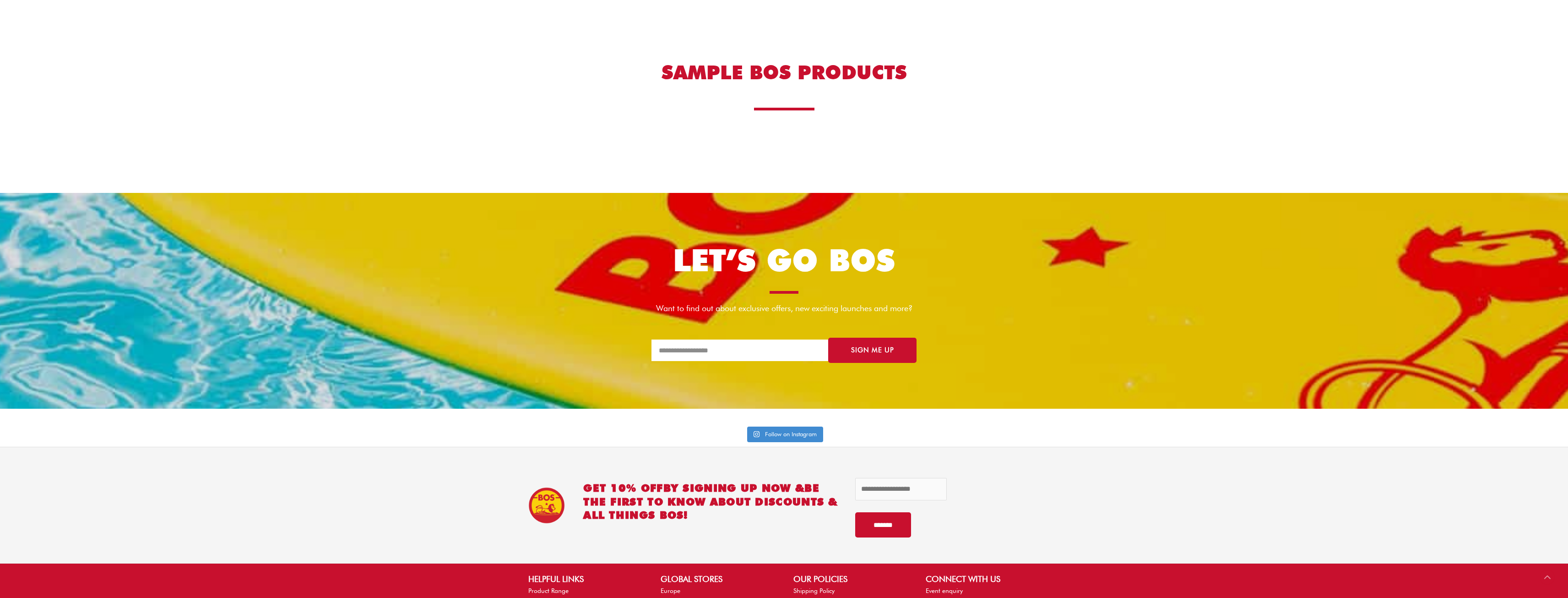
scroll to position [2247, 0]
